Goal: Information Seeking & Learning: Learn about a topic

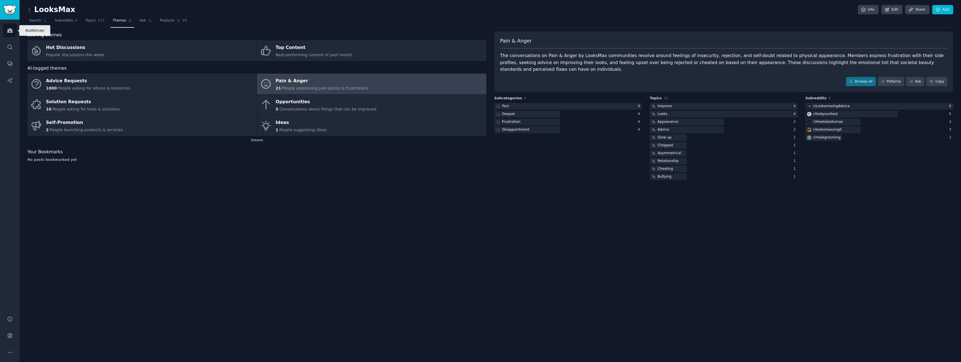
click at [12, 31] on icon "Sidebar" at bounding box center [10, 30] width 6 height 6
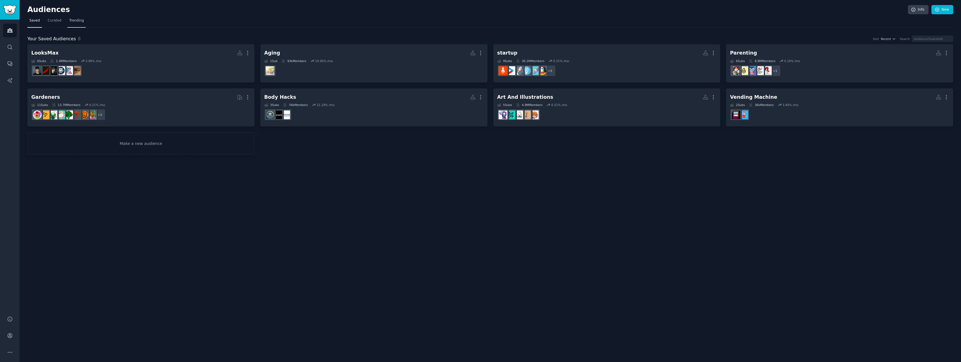
click at [82, 23] on span "Trending" at bounding box center [76, 20] width 15 height 5
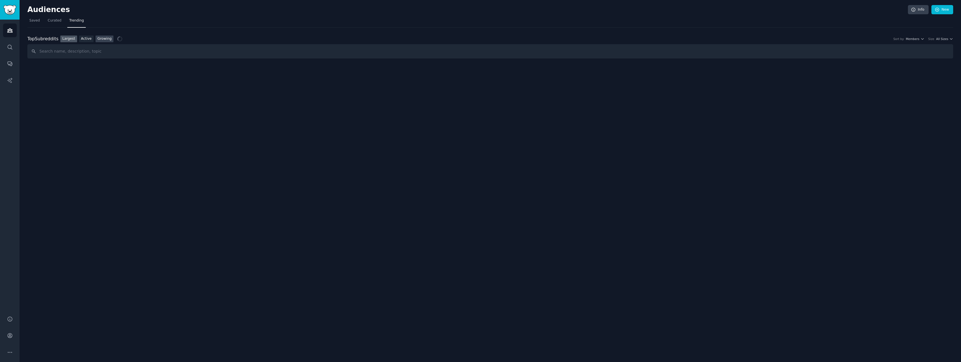
click at [103, 39] on link "Growing" at bounding box center [105, 38] width 18 height 7
click at [922, 37] on icon "button" at bounding box center [923, 39] width 4 height 4
click at [908, 57] on div "Monthly" at bounding box center [897, 59] width 52 height 10
click at [165, 52] on input "text" at bounding box center [490, 51] width 926 height 14
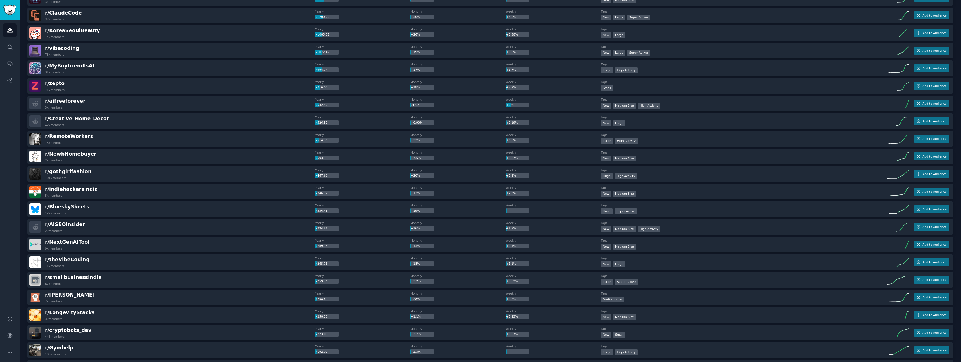
scroll to position [109, 0]
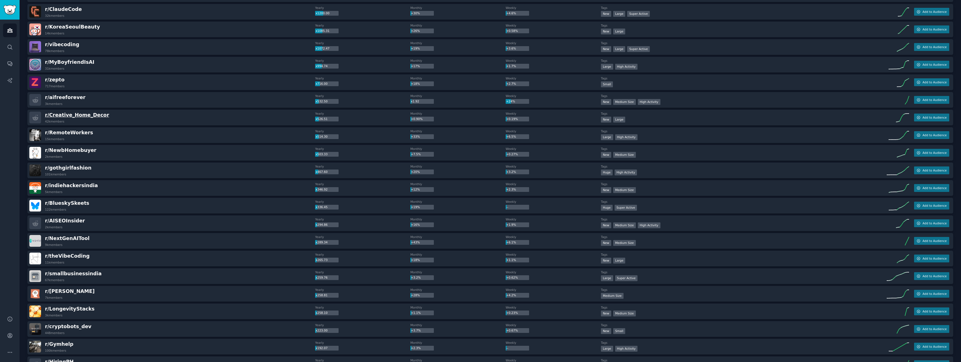
click at [101, 115] on div "r/ Creative_Home_Decor 42k members" at bounding box center [172, 117] width 286 height 12
click at [91, 116] on span "r/ Creative_Home_Decor" at bounding box center [77, 115] width 64 height 6
